Goal: Task Accomplishment & Management: Use online tool/utility

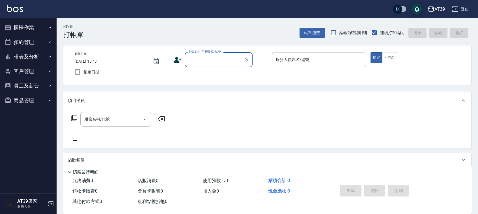
click at [342, 58] on input "服務人員姓名/編號" at bounding box center [318, 60] width 89 height 10
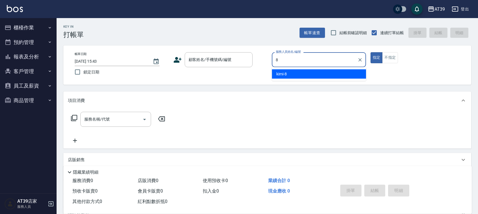
click at [327, 71] on div "kimi -8" at bounding box center [319, 74] width 94 height 9
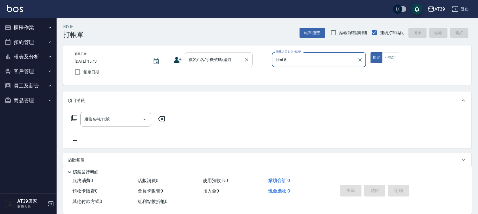
type input "kimi-8"
click at [208, 57] on div "顧客姓名/手機號碼/編號 顧客姓名/手機號碼/編號" at bounding box center [219, 59] width 68 height 15
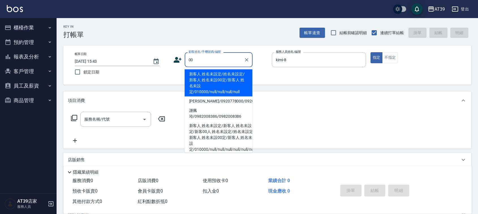
click at [206, 76] on li "新客人 姓名未設定/姓名未設定/新客人 姓名未設00定/新客人 姓名未設定/010000/null/null/null/null" at bounding box center [219, 83] width 68 height 27
type input "新客人 姓名未設定/姓名未設定/新客人 姓名未設00定/新客人 姓名未設定/010000/null/null/null/null"
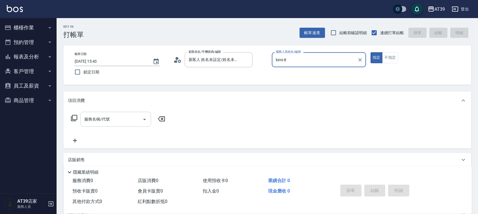
click at [120, 117] on input "服務名稱/代號" at bounding box center [111, 120] width 57 height 10
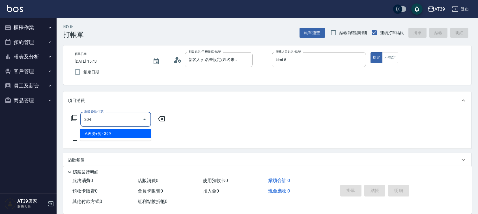
click at [125, 133] on span "A級洗+剪 - 399" at bounding box center [115, 133] width 71 height 9
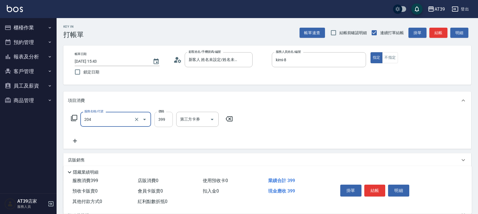
type input "A級洗+剪(204)"
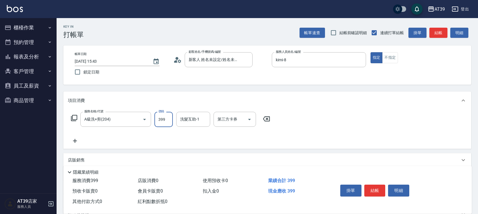
click at [154, 123] on input "399" at bounding box center [163, 119] width 18 height 15
type input "500"
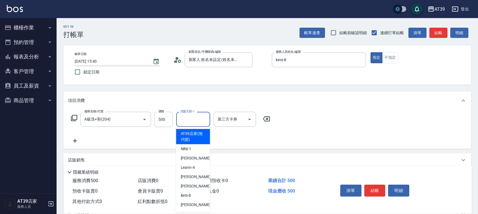
click at [194, 117] on input "洗髮互助-1" at bounding box center [193, 120] width 29 height 10
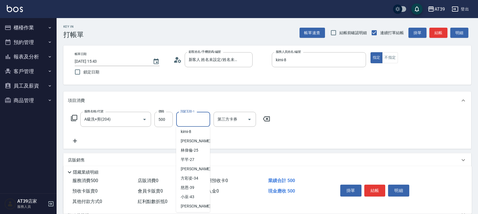
scroll to position [71, 0]
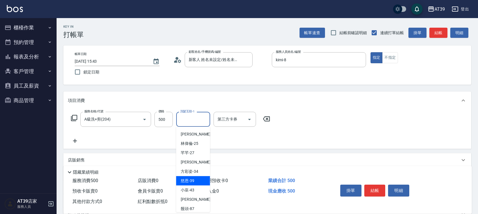
click at [194, 180] on div "慈恩 -39" at bounding box center [193, 181] width 34 height 9
type input "慈恩-39"
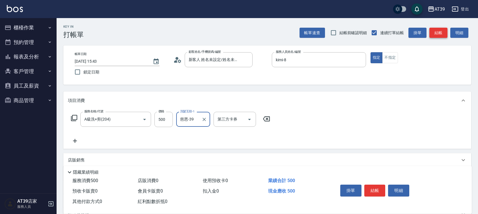
click at [434, 32] on button "結帳" at bounding box center [438, 33] width 18 height 10
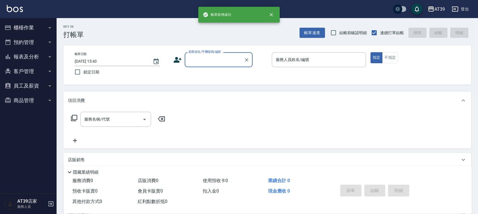
scroll to position [0, 0]
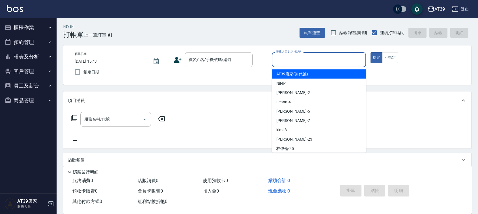
click at [300, 58] on div "服務人員姓名/編號 服務人員姓名/編號" at bounding box center [319, 59] width 94 height 15
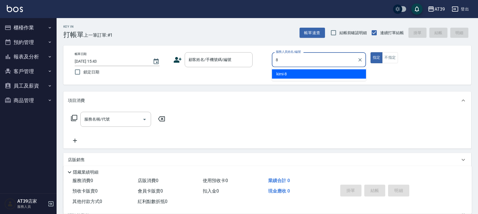
click at [298, 74] on div "kimi -8" at bounding box center [319, 74] width 94 height 9
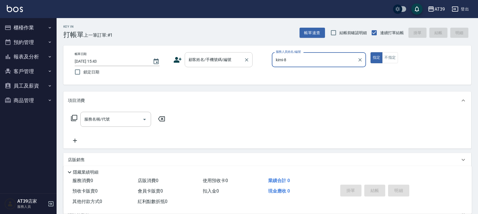
type input "kimi-8"
click at [223, 59] on input "顧客姓名/手機號碼/編號" at bounding box center [214, 60] width 54 height 10
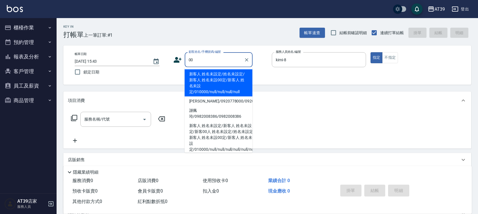
click at [212, 74] on li "新客人 姓名未設定/姓名未設定/新客人 姓名未設00定/新客人 姓名未設定/010000/null/null/null/null" at bounding box center [219, 83] width 68 height 27
type input "新客人 姓名未設定/姓名未設定/新客人 姓名未設00定/新客人 姓名未設定/010000/null/null/null/null"
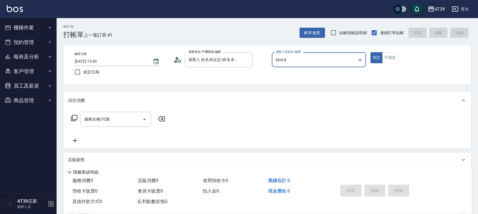
click at [74, 119] on icon at bounding box center [74, 118] width 7 height 7
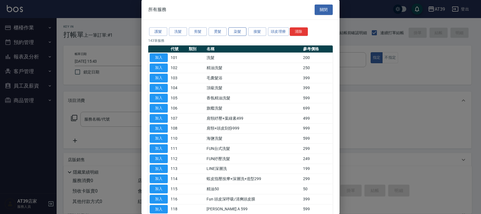
click at [242, 32] on button "染髮" at bounding box center [237, 31] width 18 height 9
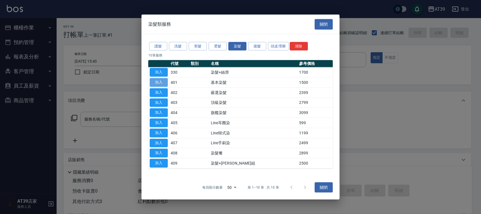
click at [151, 78] on button "加入" at bounding box center [159, 82] width 18 height 9
type input "基本染髮(401)"
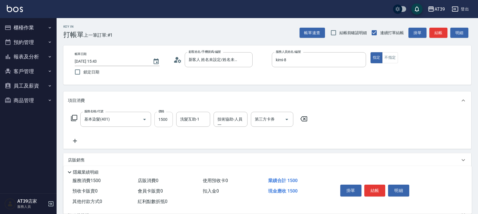
click at [164, 118] on input "1500" at bounding box center [163, 119] width 18 height 15
type input "2500"
click at [438, 30] on button "結帳" at bounding box center [438, 33] width 18 height 10
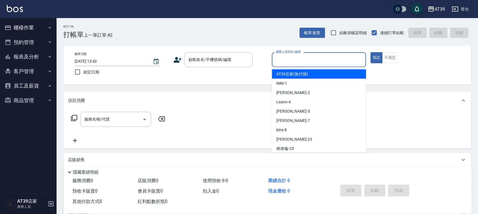
click at [304, 60] on input "服務人員姓名/編號" at bounding box center [318, 60] width 89 height 10
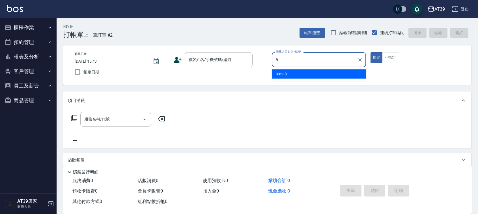
click at [302, 70] on div "kimi -8" at bounding box center [319, 74] width 94 height 9
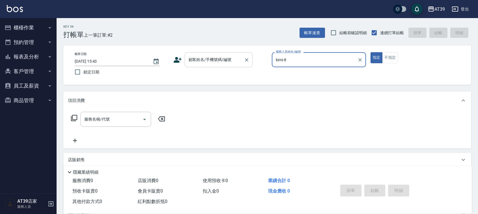
type input "kimi-8"
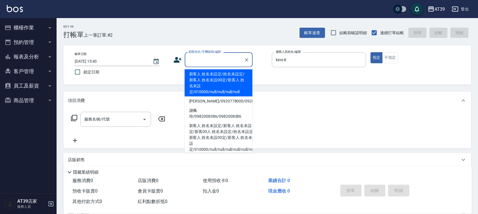
click at [219, 63] on input "顧客姓名/手機號碼/編號" at bounding box center [214, 60] width 54 height 10
click at [207, 77] on li "新客人 姓名未設定/姓名未設定/新客人 姓名未設00定/新客人 姓名未設定/010000/null/null/null/null" at bounding box center [219, 83] width 68 height 27
type input "新客人 姓名未設定/姓名未設定/新客人 姓名未設00定/新客人 姓名未設定/010000/null/null/null/null"
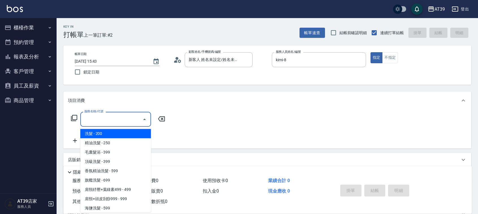
click at [118, 118] on input "服務名稱/代號" at bounding box center [111, 120] width 57 height 10
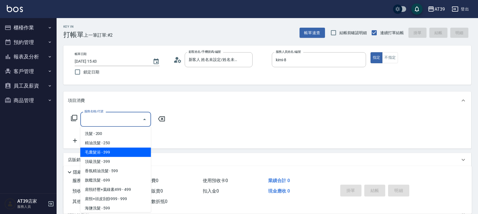
click at [111, 154] on span "毛囊髮浴 - 399" at bounding box center [115, 152] width 71 height 9
type input "毛囊髮浴(103)"
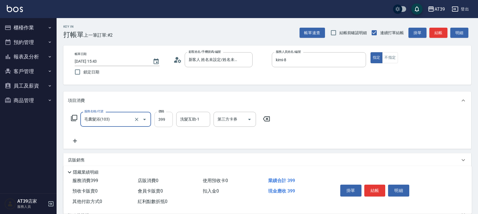
click at [159, 119] on input "399" at bounding box center [163, 119] width 18 height 15
type input "499"
drag, startPoint x: 388, startPoint y: 57, endPoint x: 394, endPoint y: 54, distance: 6.7
click at [388, 57] on button "不指定" at bounding box center [390, 57] width 16 height 11
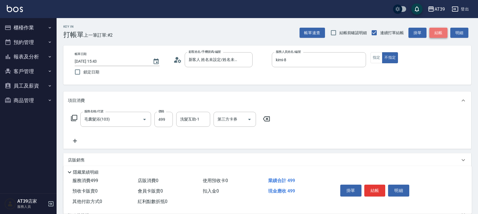
click at [440, 31] on button "結帳" at bounding box center [438, 33] width 18 height 10
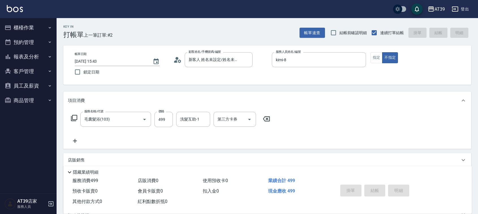
type input "[DATE] 15:44"
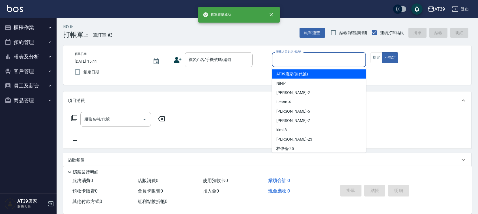
click at [310, 64] on input "服務人員姓名/編號" at bounding box center [318, 60] width 89 height 10
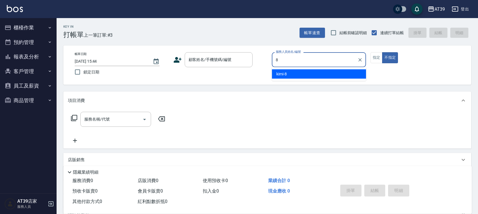
type input "8"
click at [381, 64] on div "帳單日期 [DATE] 15:44 鎖定日期 顧客姓名/手機號碼/編號 顧客姓名/手機號碼/編號 服務人員姓名/編號 服務人員姓名/編號 指定 不指定" at bounding box center [267, 65] width 394 height 26
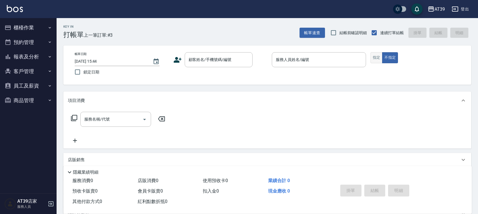
click at [378, 58] on button "指定" at bounding box center [377, 57] width 12 height 11
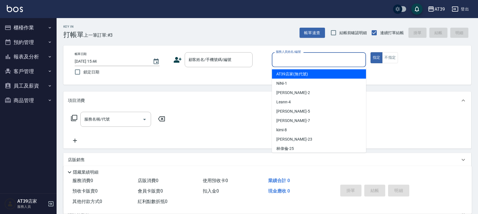
click at [318, 62] on input "服務人員姓名/編號" at bounding box center [318, 60] width 89 height 10
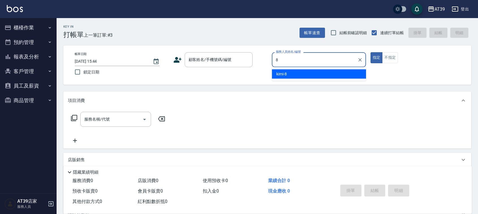
drag, startPoint x: 306, startPoint y: 73, endPoint x: 233, endPoint y: 57, distance: 75.3
click at [306, 73] on div "kimi -8" at bounding box center [319, 74] width 94 height 9
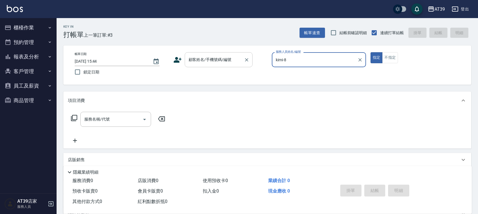
type input "kimi-8"
click at [227, 55] on input "顧客姓名/手機號碼/編號" at bounding box center [214, 60] width 54 height 10
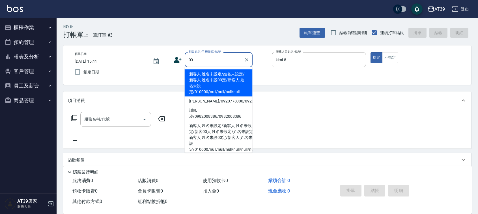
click at [207, 82] on li "新客人 姓名未設定/姓名未設定/新客人 姓名未設00定/新客人 姓名未設定/010000/null/null/null/null" at bounding box center [219, 83] width 68 height 27
type input "新客人 姓名未設定/姓名未設定/新客人 姓名未設00定/新客人 姓名未設定/010000/null/null/null/null"
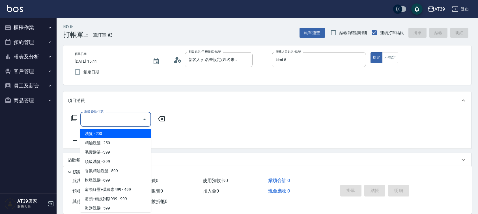
click at [119, 119] on input "服務名稱/代號" at bounding box center [111, 120] width 57 height 10
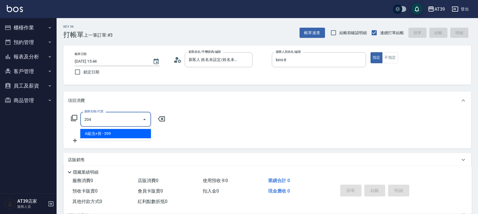
click at [122, 130] on span "A級洗+剪 - 399" at bounding box center [115, 133] width 71 height 9
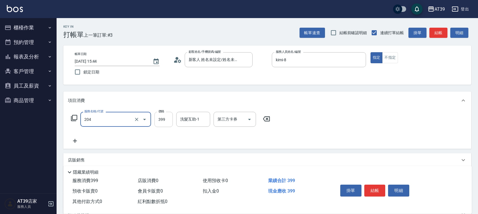
type input "A級洗+剪(204)"
click at [157, 119] on input "399" at bounding box center [163, 119] width 18 height 15
type input "500"
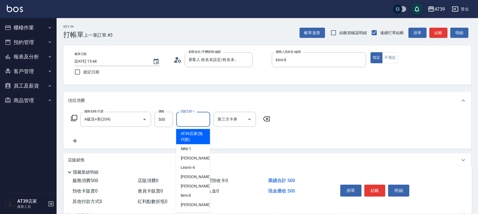
click at [193, 121] on input "洗髮互助-1" at bounding box center [193, 120] width 29 height 10
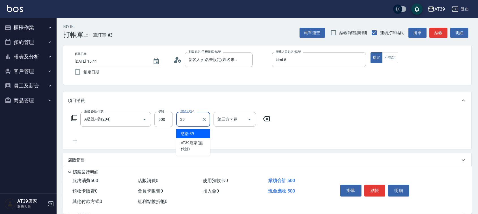
click at [196, 131] on div "慈恩 -39" at bounding box center [193, 133] width 34 height 9
type input "慈恩-39"
click at [433, 33] on button "結帳" at bounding box center [438, 33] width 18 height 10
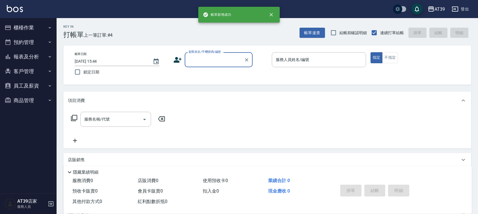
click at [291, 70] on p at bounding box center [319, 70] width 94 height 6
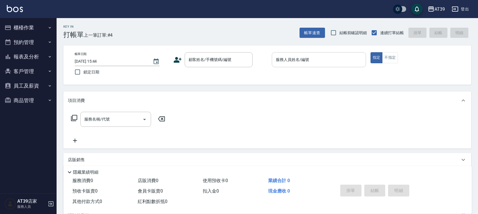
click at [295, 65] on input "服務人員姓名/編號" at bounding box center [318, 60] width 89 height 10
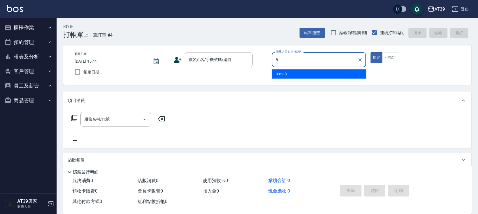
click at [294, 74] on div "kimi -8" at bounding box center [319, 74] width 94 height 9
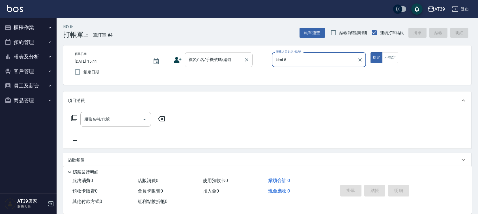
click at [231, 53] on div "顧客姓名/手機號碼/編號" at bounding box center [219, 59] width 68 height 15
type input "kimi-8"
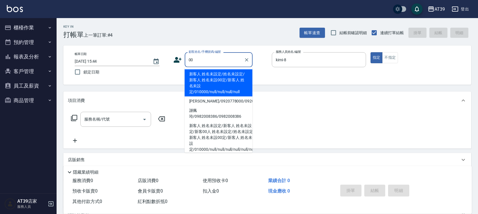
click at [214, 79] on li "新客人 姓名未設定/姓名未設定/新客人 姓名未設00定/新客人 姓名未設定/010000/null/null/null/null" at bounding box center [219, 83] width 68 height 27
type input "新客人 姓名未設定/姓名未設定/新客人 姓名未設00定/新客人 姓名未設定/010000/null/null/null/null"
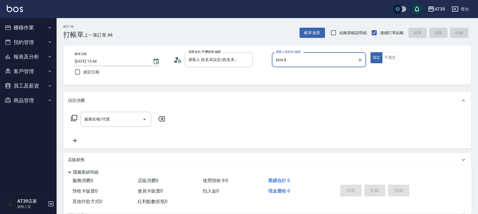
click at [72, 117] on icon at bounding box center [74, 118] width 7 height 7
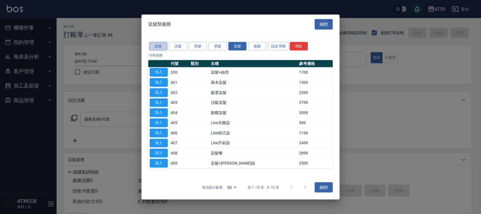
click at [156, 48] on button "護髮" at bounding box center [158, 46] width 18 height 9
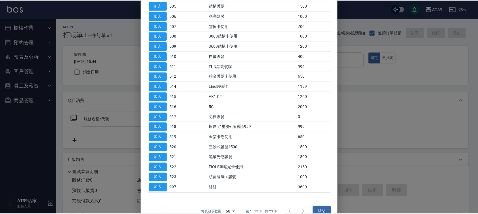
scroll to position [104, 0]
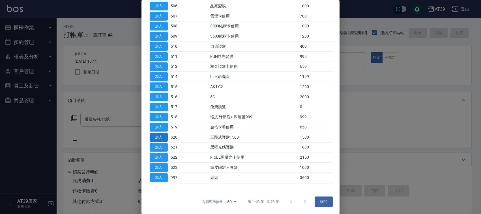
click at [162, 135] on button "加入" at bounding box center [159, 137] width 18 height 9
type input "三段式護髮1500(520)"
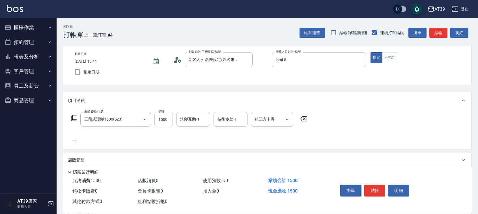
click at [164, 122] on input "1500" at bounding box center [163, 119] width 18 height 15
type input "1399"
click at [448, 30] on div "帳單速查 結帳前確認明細 連續打單結帳 掛單 結帳 明細" at bounding box center [386, 33] width 172 height 12
click at [446, 32] on button "結帳" at bounding box center [438, 33] width 18 height 10
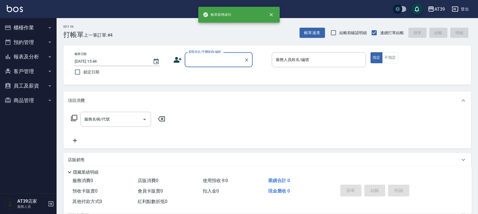
scroll to position [0, 0]
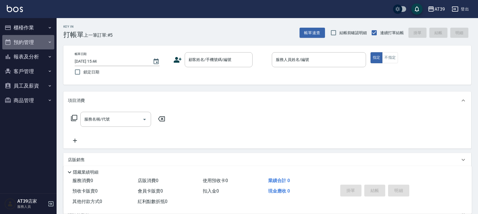
click at [29, 40] on button "預約管理" at bounding box center [28, 42] width 52 height 15
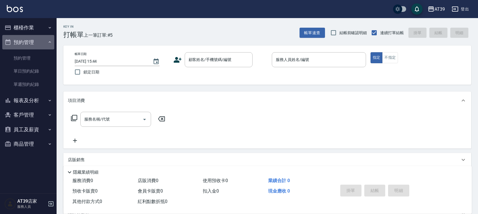
click at [29, 40] on button "預約管理" at bounding box center [28, 42] width 52 height 15
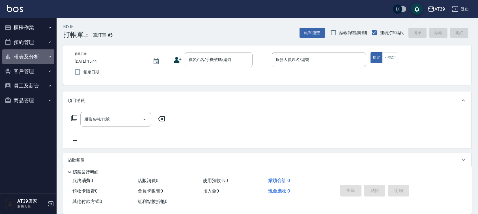
click at [32, 53] on button "報表及分析" at bounding box center [28, 57] width 52 height 15
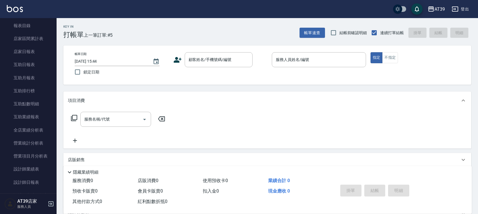
scroll to position [71, 0]
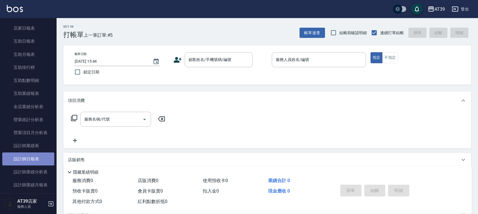
click at [30, 157] on link "設計師日報表" at bounding box center [28, 159] width 52 height 13
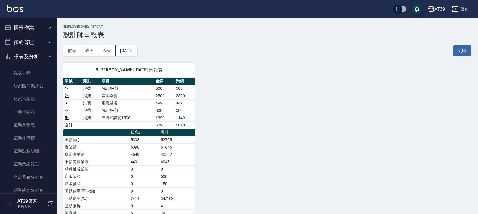
click at [20, 29] on button "櫃檯作業" at bounding box center [28, 27] width 52 height 15
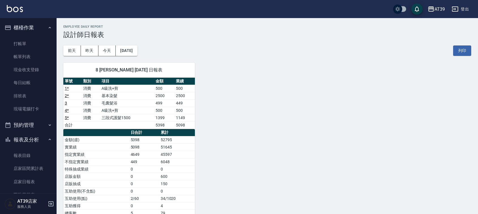
click at [242, 81] on div "8 kimi [PERSON_NAME] [DATE] 日報表 單號 類別 項目 金額 業績 1 * 消費 A級洗+剪 500 500 2 * 消費 基本染髮…" at bounding box center [264, 158] width 415 height 205
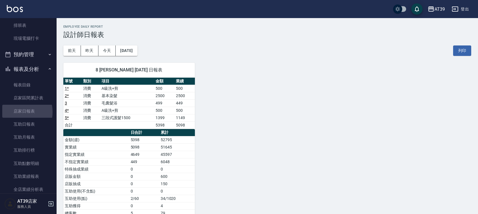
click at [17, 112] on link "店家日報表" at bounding box center [28, 111] width 52 height 13
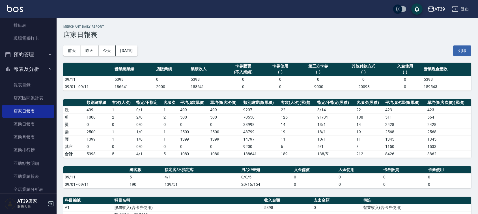
drag, startPoint x: 221, startPoint y: 82, endPoint x: 129, endPoint y: 190, distance: 141.3
click at [221, 84] on tbody "09/11 5398 0 5398 0 0 0 0 0 5398 09/01 - 09/11 186641 2000 188641 0 0 -9000 -20…" at bounding box center [267, 83] width 408 height 15
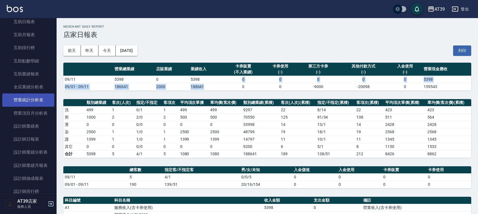
scroll to position [177, 0]
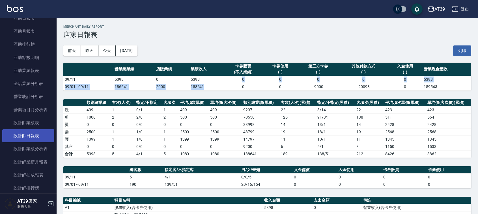
click at [42, 132] on link "設計師日報表" at bounding box center [28, 136] width 52 height 13
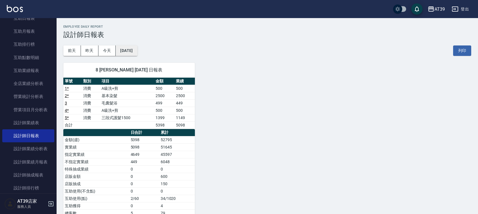
click at [137, 54] on button "[DATE]" at bounding box center [127, 51] width 22 height 10
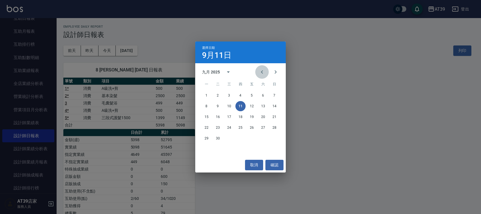
click at [261, 70] on icon "Previous month" at bounding box center [262, 72] width 7 height 7
click at [263, 138] on button "30" at bounding box center [263, 139] width 10 height 10
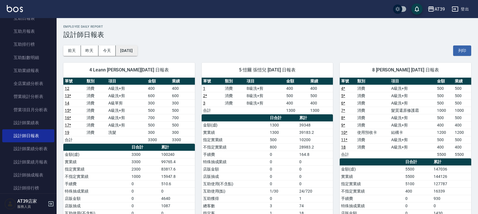
click at [134, 48] on button "[DATE]" at bounding box center [127, 51] width 22 height 10
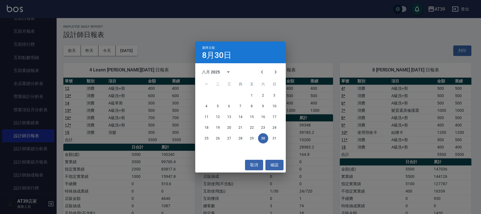
click at [269, 134] on div "25 26 27 28 29 30 31" at bounding box center [240, 139] width 91 height 10
click at [272, 141] on button "31" at bounding box center [274, 139] width 10 height 10
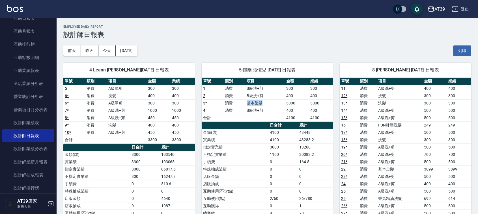
drag, startPoint x: 244, startPoint y: 106, endPoint x: 268, endPoint y: 105, distance: 24.4
click at [268, 105] on tr "3 * 消費 基本染髮 3000 3000" at bounding box center [268, 103] width 132 height 7
click at [268, 105] on td "基本染髮" at bounding box center [265, 103] width 40 height 7
click at [123, 51] on button "[DATE]" at bounding box center [127, 51] width 22 height 10
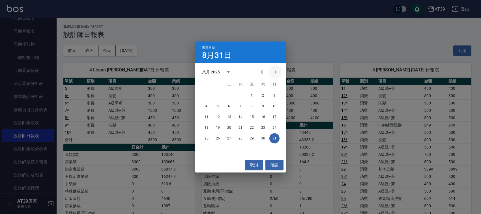
click at [274, 77] on button "Next month" at bounding box center [276, 72] width 14 height 14
click at [211, 95] on button "1" at bounding box center [206, 96] width 10 height 10
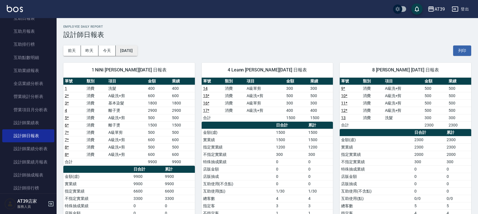
click at [137, 50] on button "[DATE]" at bounding box center [127, 51] width 22 height 10
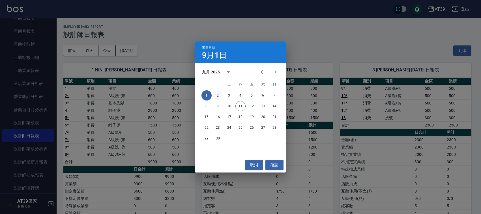
click at [218, 98] on button "2" at bounding box center [218, 96] width 10 height 10
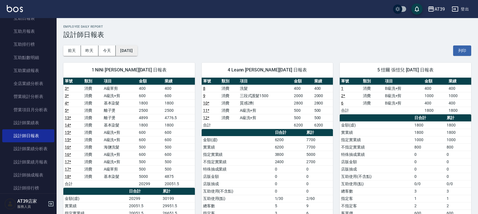
click at [137, 52] on button "[DATE]" at bounding box center [127, 51] width 22 height 10
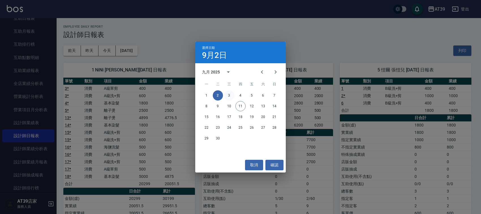
click at [231, 96] on button "3" at bounding box center [229, 96] width 10 height 10
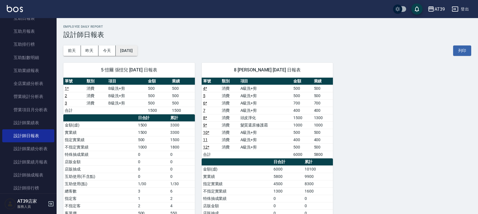
click at [137, 47] on button "[DATE]" at bounding box center [127, 51] width 22 height 10
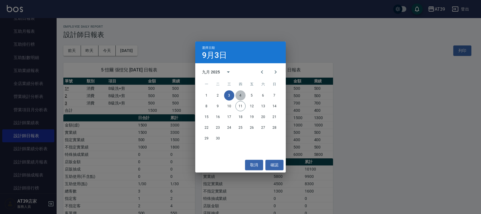
click at [245, 95] on button "4" at bounding box center [240, 96] width 10 height 10
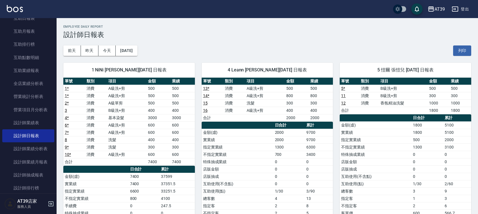
click at [245, 95] on td "消費" at bounding box center [235, 95] width 22 height 7
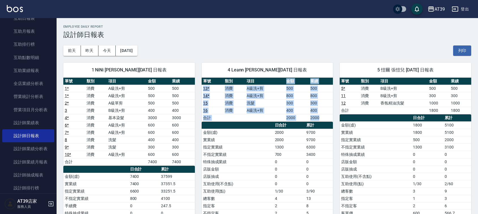
drag, startPoint x: 263, startPoint y: 122, endPoint x: 257, endPoint y: 74, distance: 49.0
click at [257, 74] on div "4 Leann [PERSON_NAME][DATE] 日報表 單號 類別 項目 金額 業績 13 * 消費 A級洗+剪 500 500 14 * 消費 A級…" at bounding box center [268, 155] width 132 height 184
click at [257, 73] on div "4 Leann [PERSON_NAME][DATE] 日報表" at bounding box center [268, 70] width 132 height 15
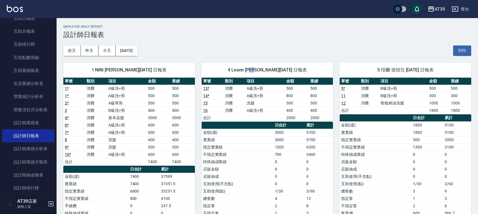
click at [257, 73] on div "4 Leann [PERSON_NAME][DATE] 日報表" at bounding box center [268, 70] width 132 height 15
click at [12, 15] on div "AT39 登出" at bounding box center [239, 9] width 478 height 18
click at [12, 11] on img at bounding box center [15, 8] width 16 height 7
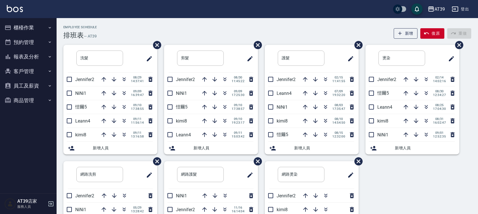
click at [470, 162] on div "洗髮 ​ Jennifer2 08/29 14:37:41 NiNi1 09/09 16:39:47 愷爾5 09/10 17:38:55 Leann4 09…" at bounding box center [264, 161] width 415 height 233
